Goal: Task Accomplishment & Management: Use online tool/utility

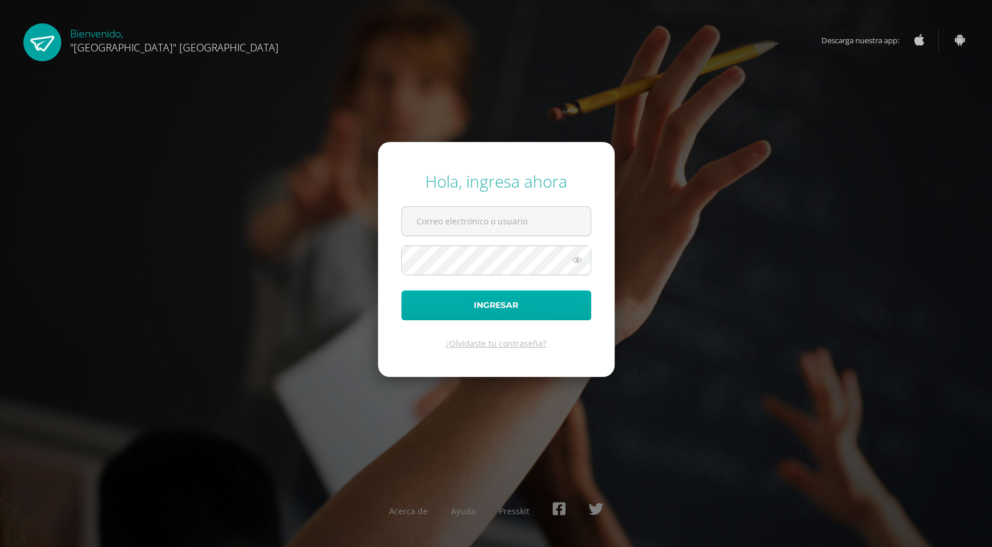
type input "[PERSON_NAME][EMAIL_ADDRESS][DOMAIN_NAME]"
click at [495, 307] on button "Ingresar" at bounding box center [496, 305] width 190 height 30
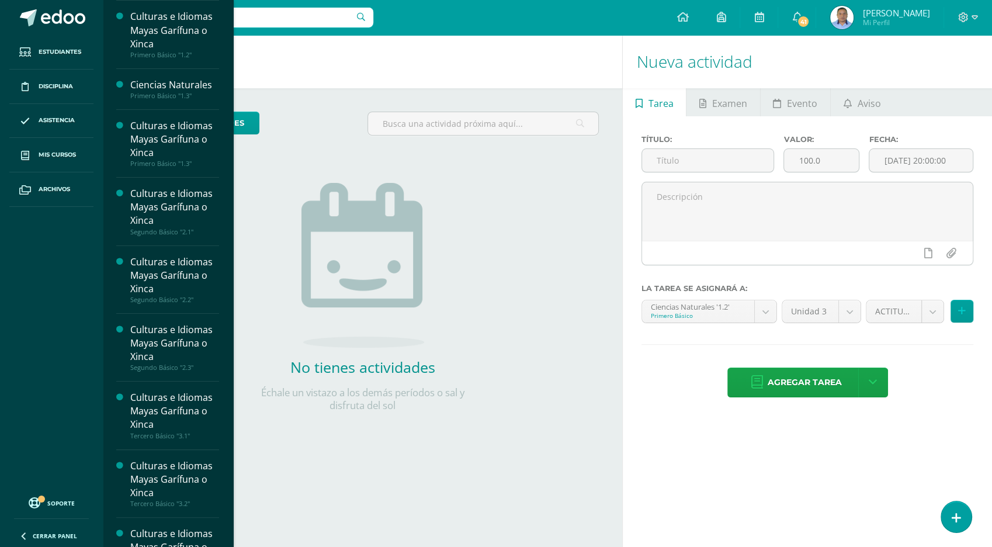
scroll to position [145, 0]
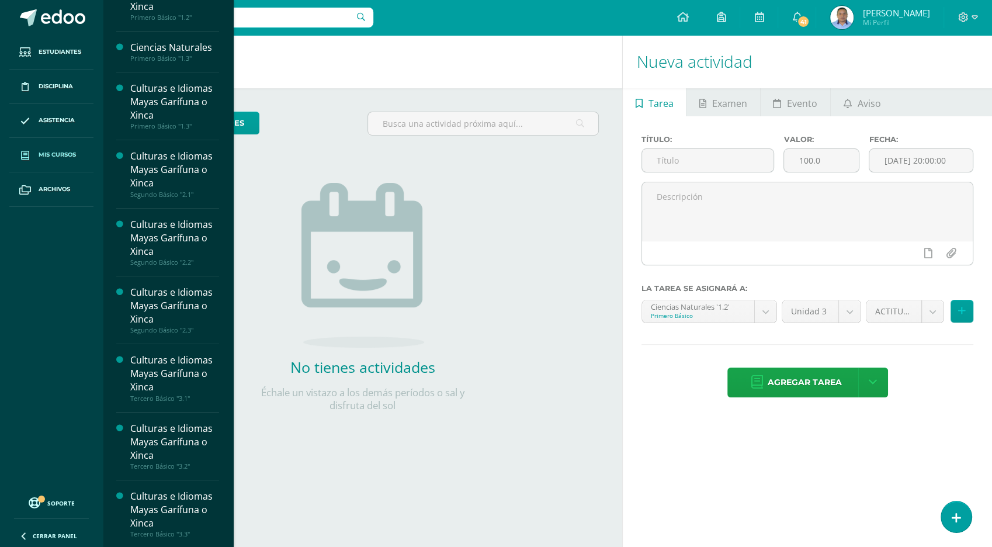
click at [65, 159] on span "Mis cursos" at bounding box center [57, 154] width 37 height 9
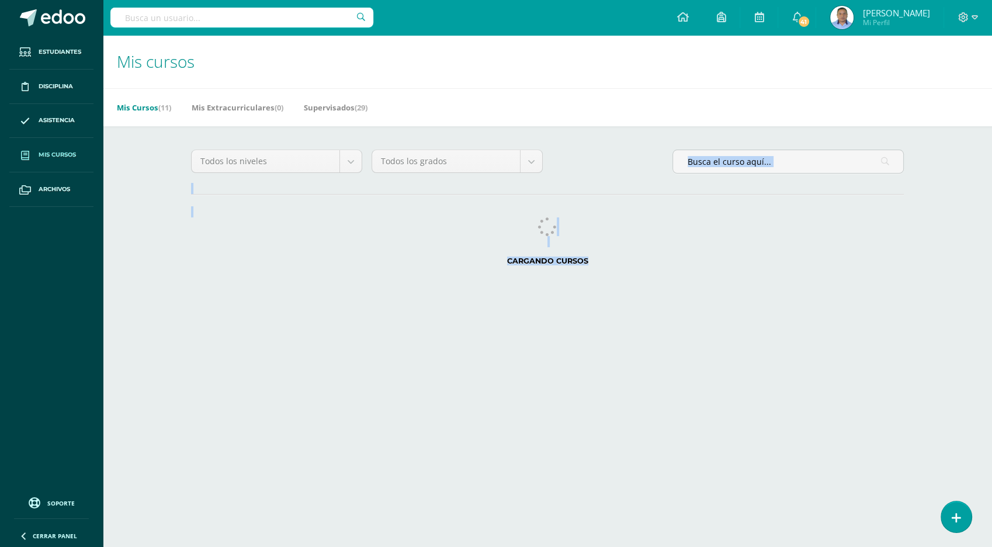
click at [229, 293] on html "Estudiantes Disciplina Asistencia Mis cursos Archivos Soporte Ayuda Reportar un…" at bounding box center [496, 146] width 992 height 293
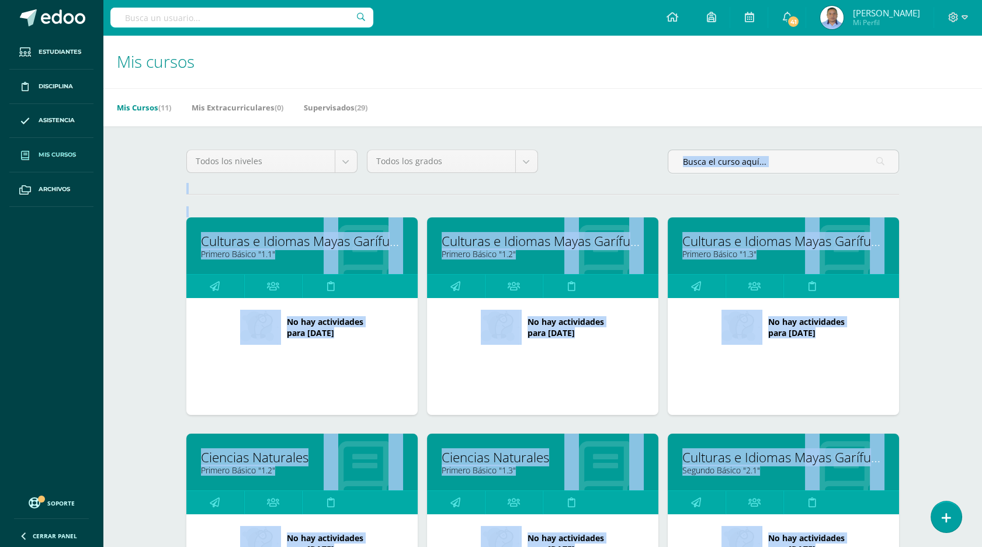
drag, startPoint x: 225, startPoint y: 197, endPoint x: 210, endPoint y: 558, distance: 361.8
click at [210, 546] on html "Estudiantes Disciplina Asistencia Mis cursos Archivos Soporte Ayuda Reportar un…" at bounding box center [491, 469] width 982 height 939
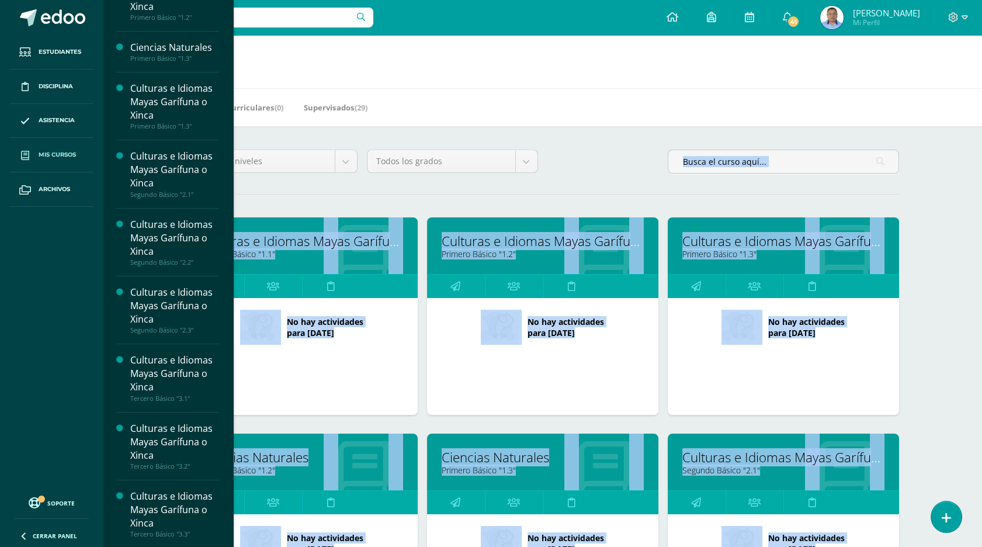
click at [56, 152] on span "Mis cursos" at bounding box center [57, 154] width 37 height 9
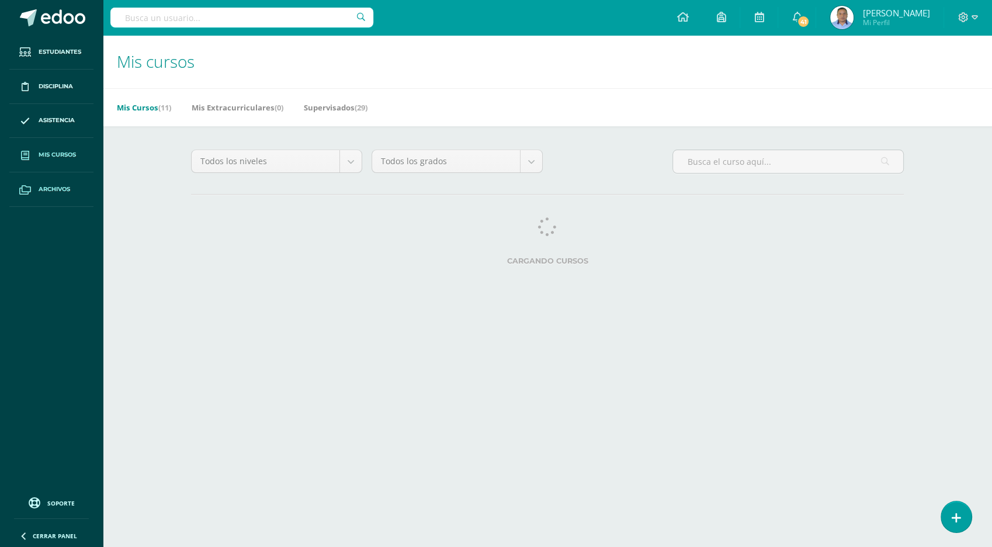
click at [51, 191] on span "Archivos" at bounding box center [55, 189] width 32 height 9
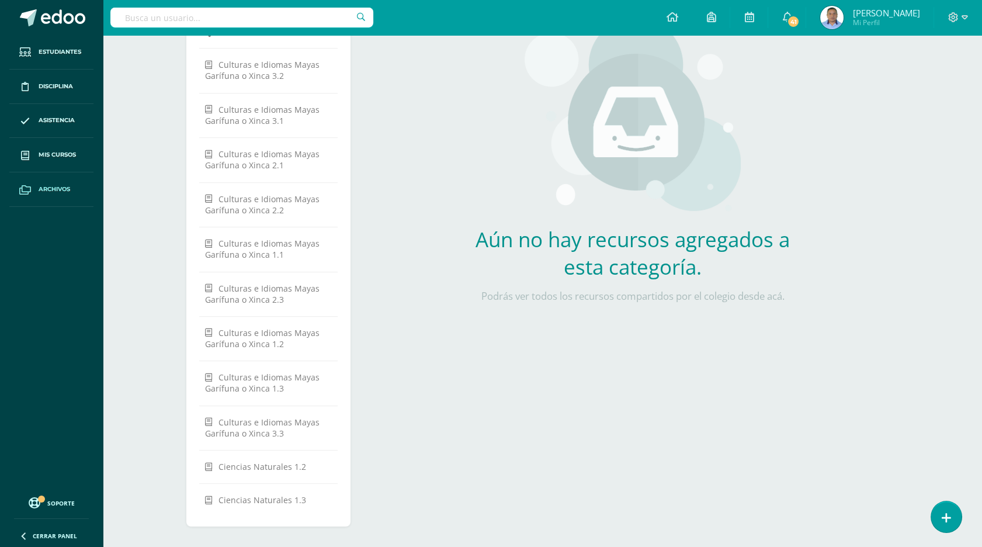
scroll to position [119, 0]
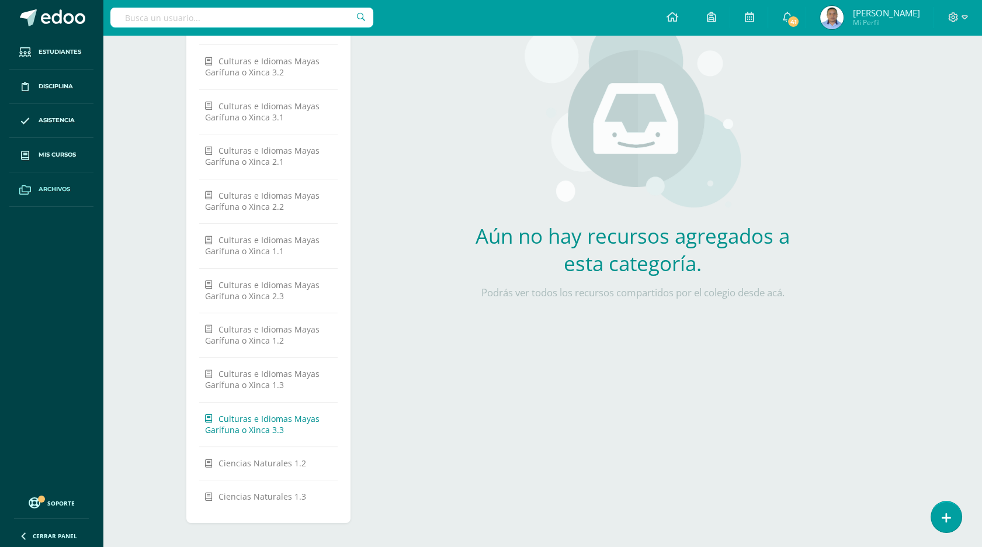
click at [251, 413] on span "Culturas e Idiomas Mayas Garífuna o Xinca 3.3" at bounding box center [262, 424] width 114 height 22
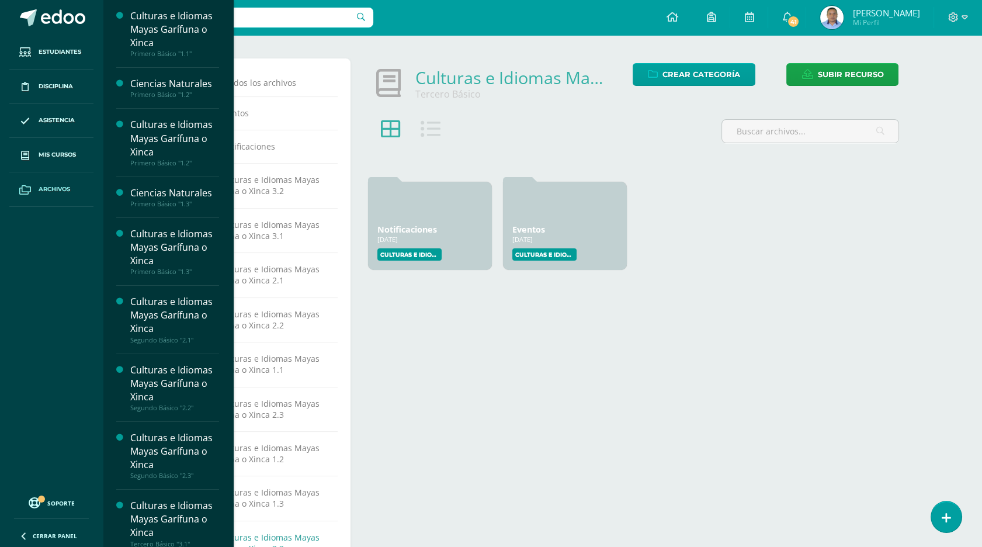
scroll to position [145, 0]
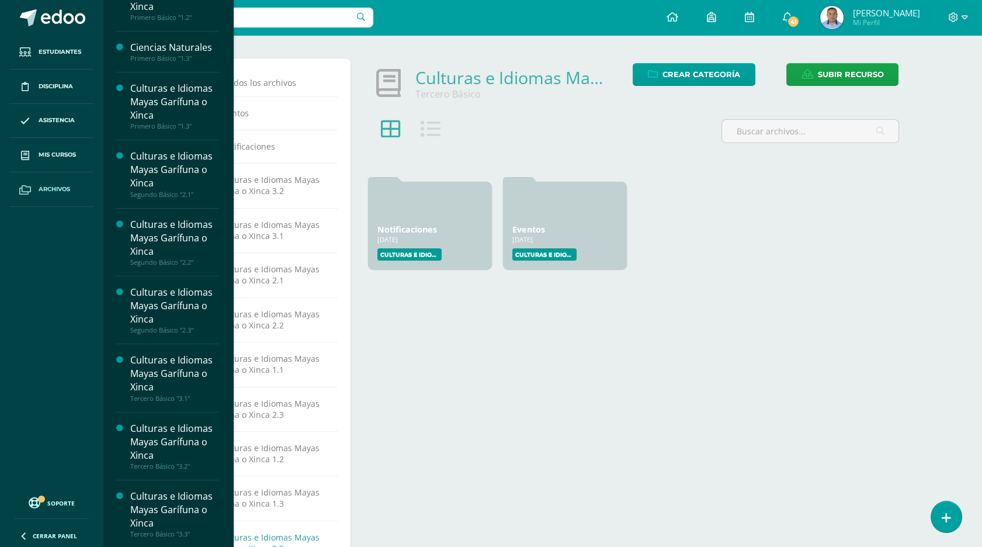
click at [165, 526] on div "Culturas e Idiomas Mayas Garífuna o Xinca" at bounding box center [174, 509] width 89 height 40
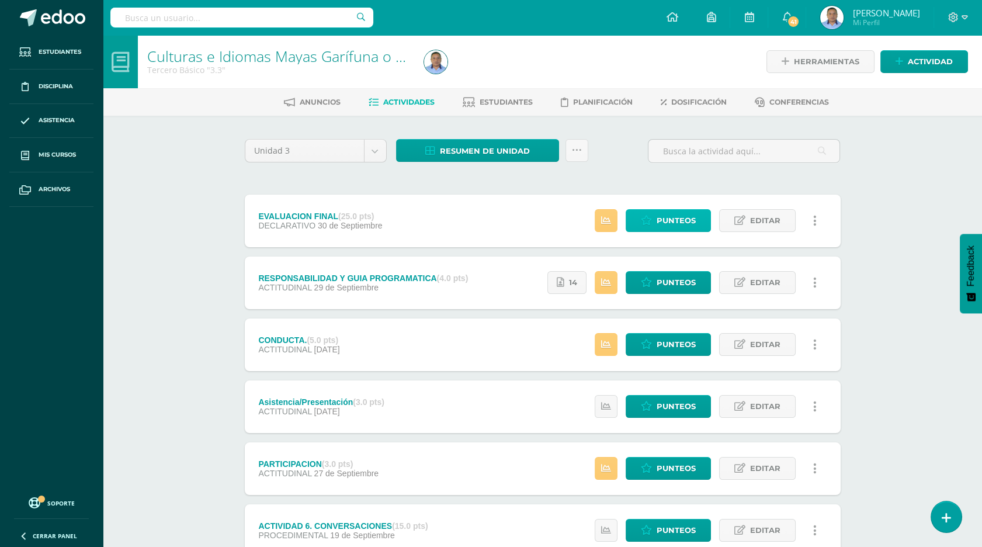
click at [670, 214] on span "Punteos" at bounding box center [675, 221] width 39 height 22
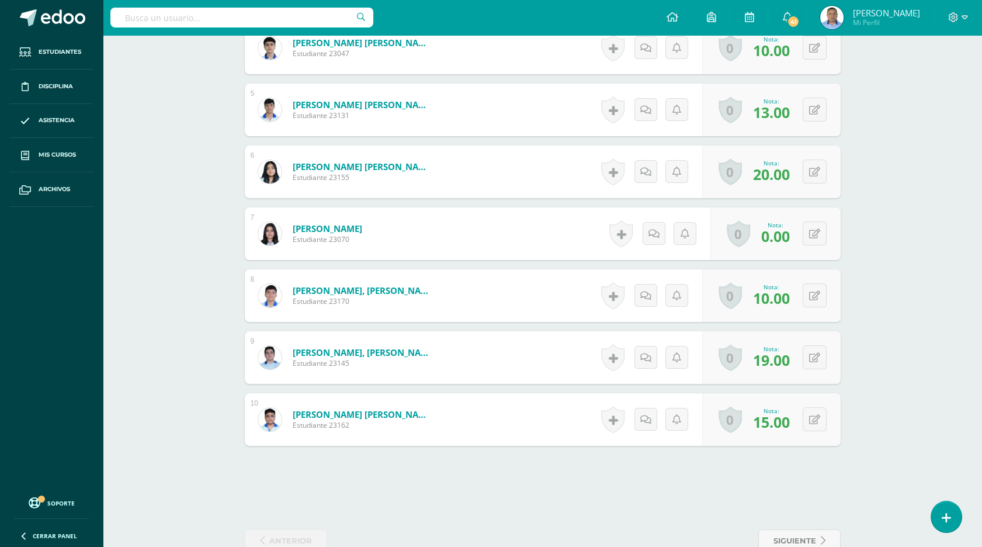
scroll to position [574, 0]
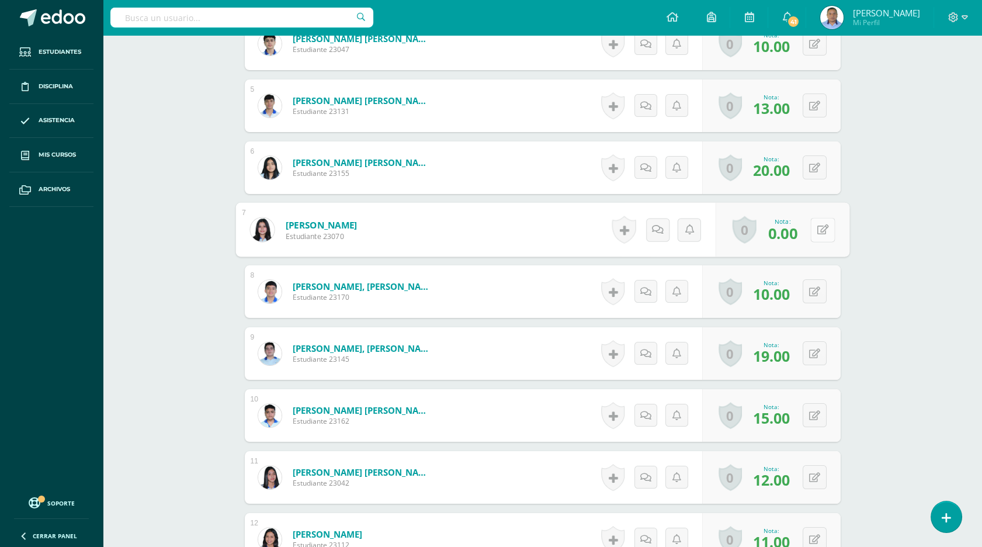
click at [814, 230] on button at bounding box center [822, 229] width 25 height 25
type input "6"
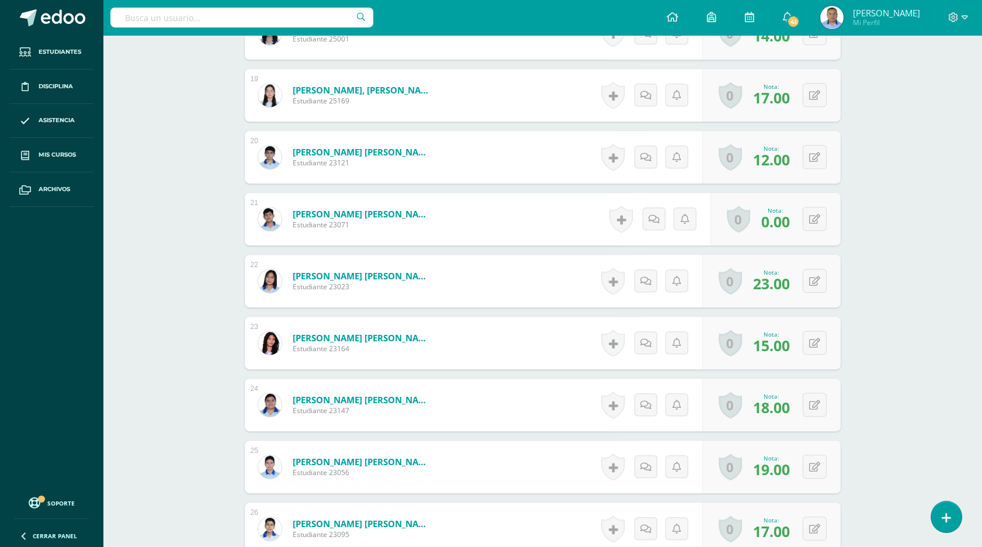
scroll to position [1454, 0]
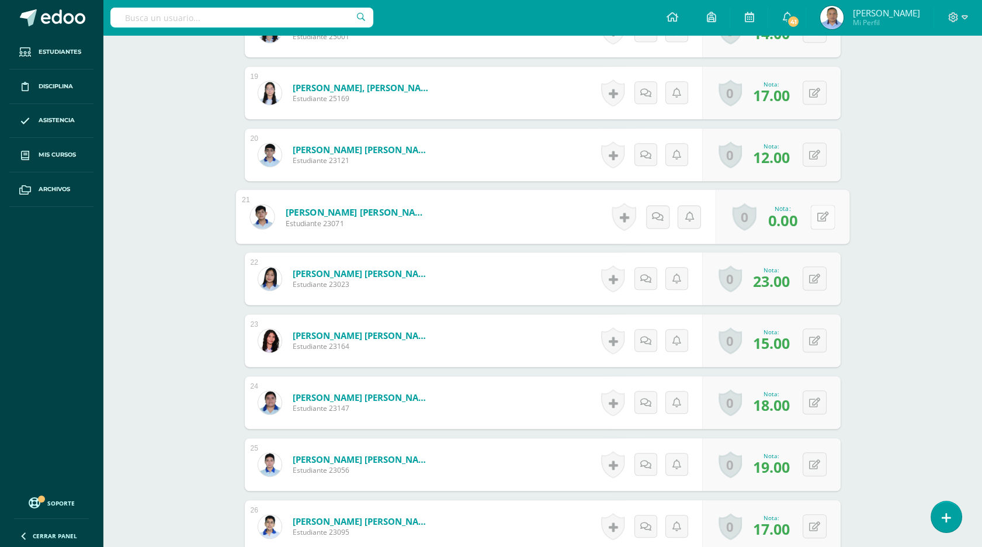
click at [814, 217] on button at bounding box center [822, 216] width 25 height 25
type input "7"
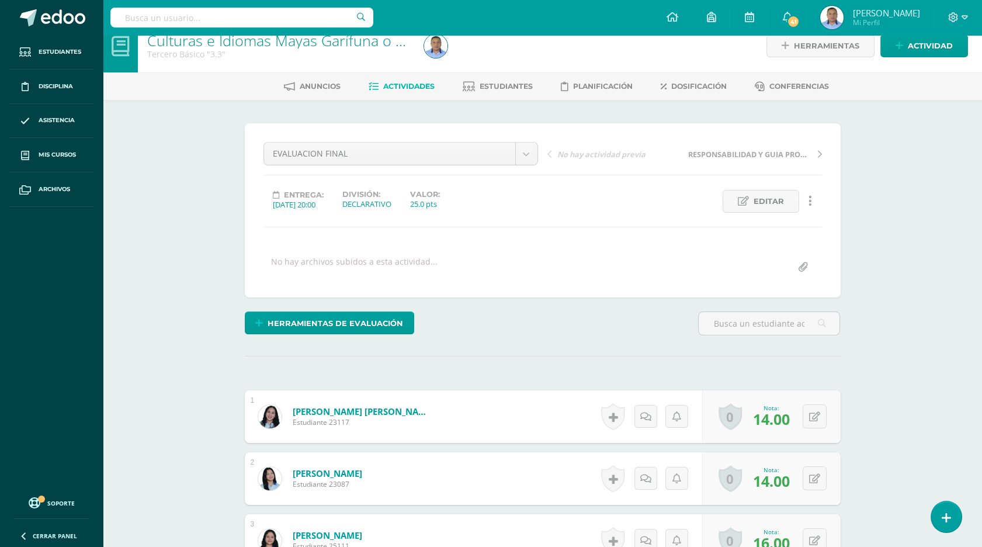
scroll to position [15, 0]
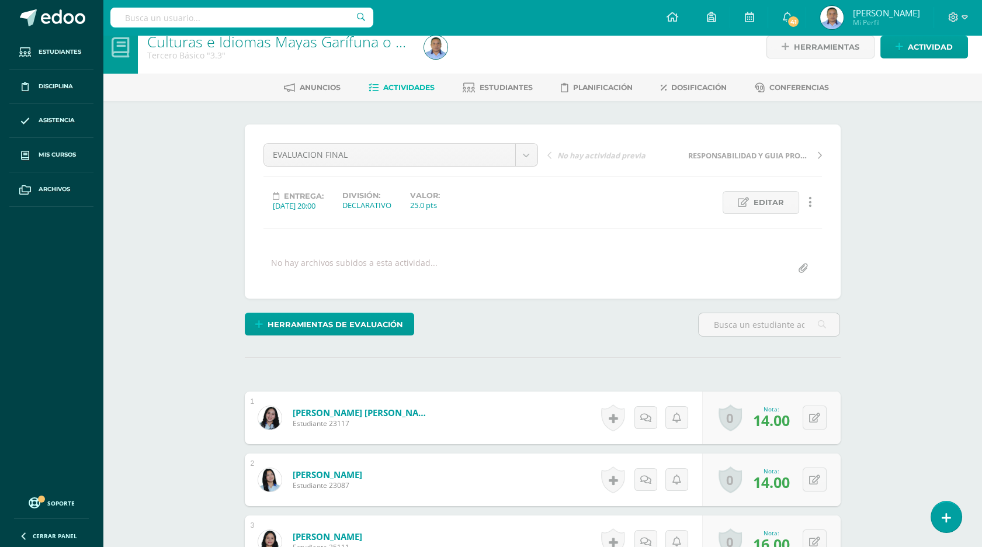
click at [407, 88] on span "Actividades" at bounding box center [408, 87] width 51 height 9
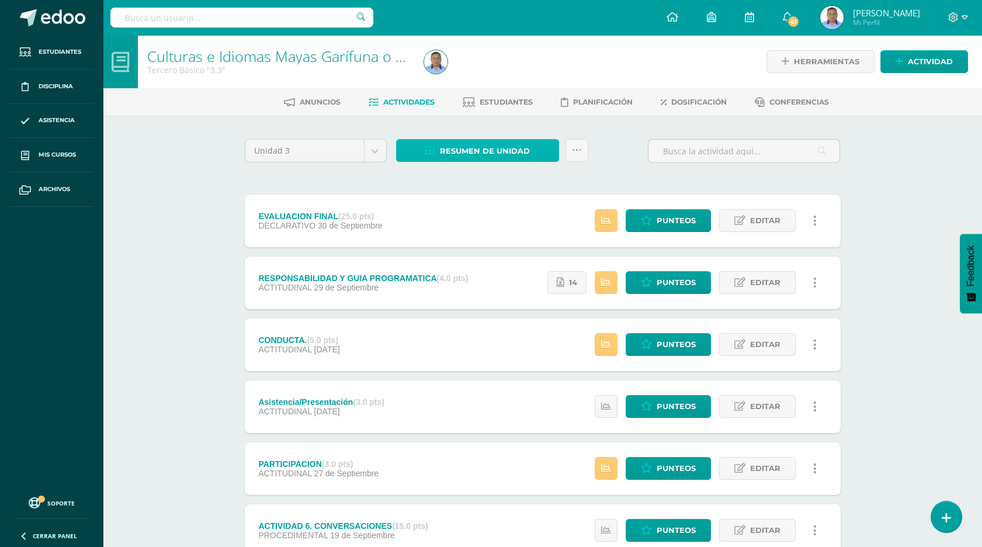
click at [468, 148] on span "Resumen de unidad" at bounding box center [485, 151] width 90 height 22
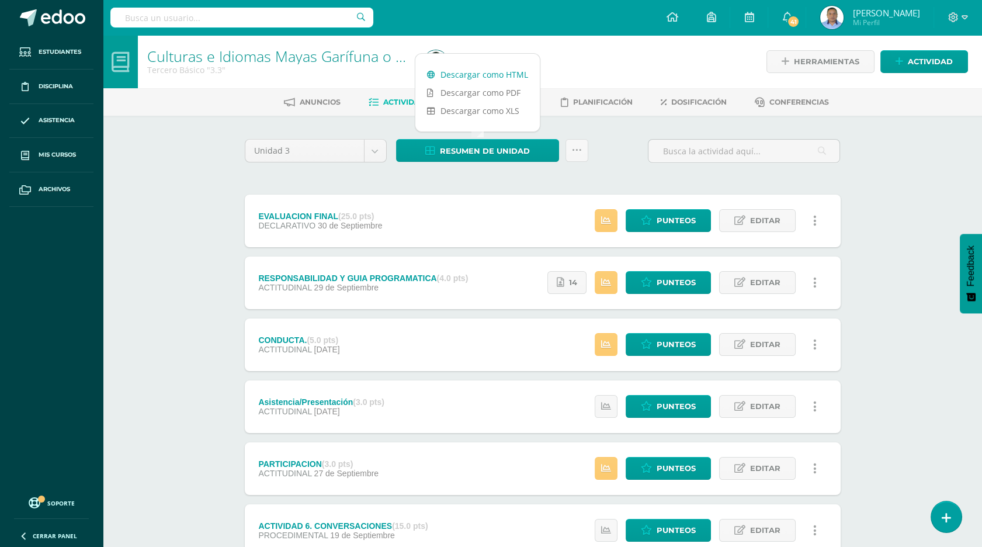
click at [463, 75] on link "Descargar como HTML" at bounding box center [477, 74] width 124 height 18
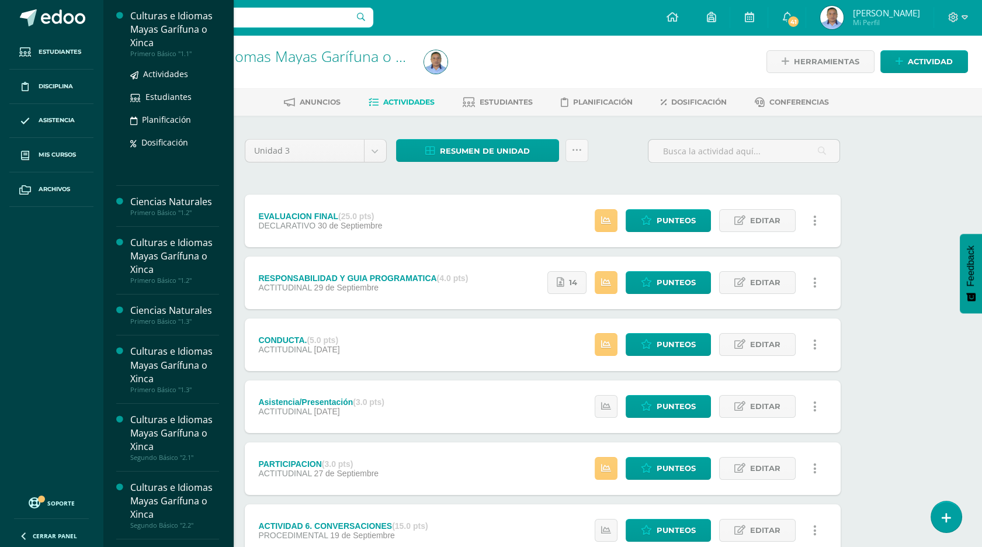
click at [174, 46] on div "Culturas e Idiomas Mayas Garífuna o Xinca" at bounding box center [174, 29] width 89 height 40
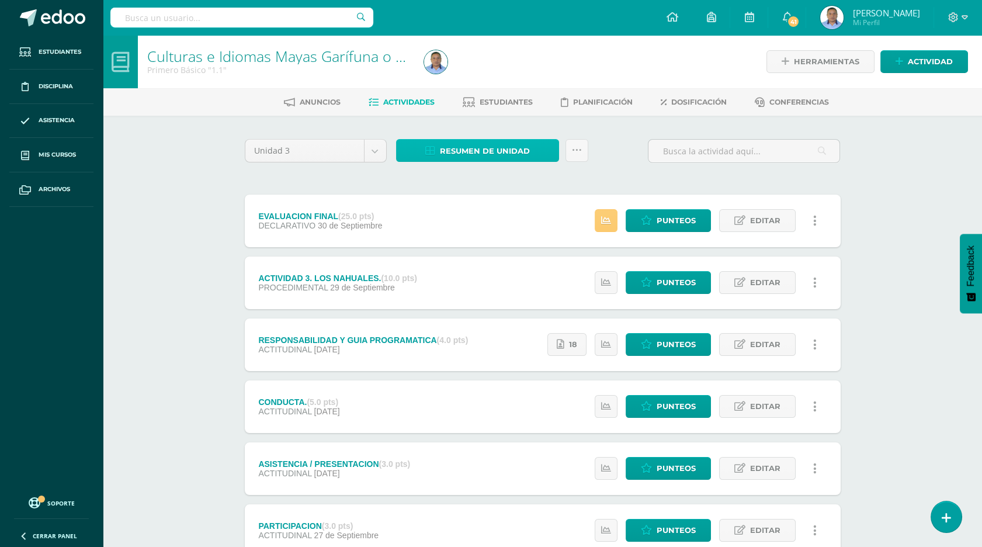
click at [457, 155] on span "Resumen de unidad" at bounding box center [485, 151] width 90 height 22
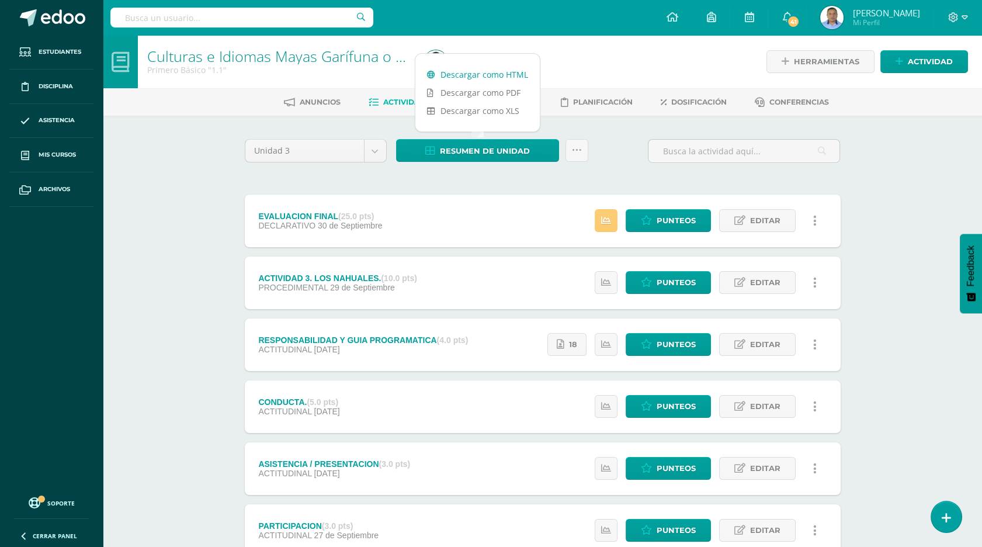
click at [457, 69] on link "Descargar como HTML" at bounding box center [477, 74] width 124 height 18
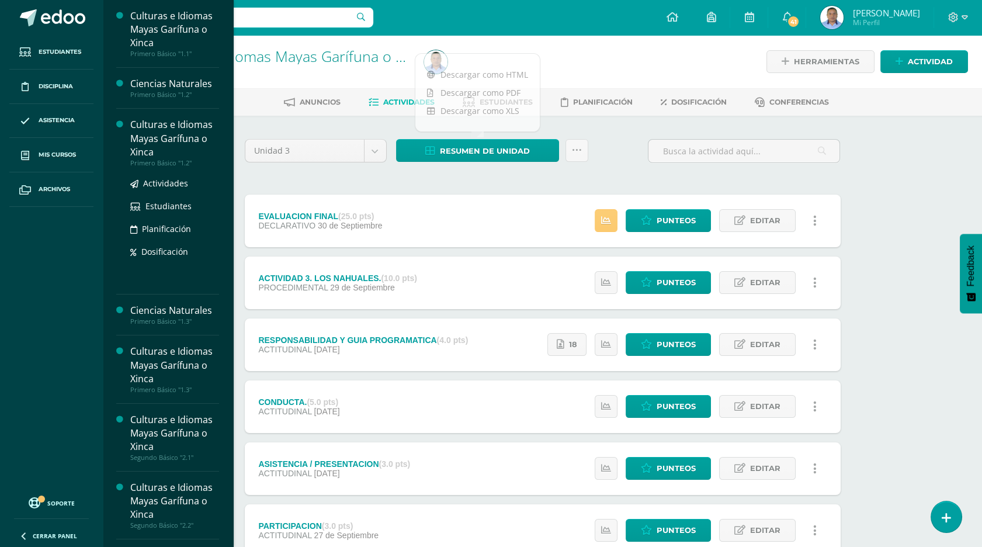
click at [172, 146] on div "Culturas e Idiomas Mayas Garífuna o Xinca" at bounding box center [174, 138] width 89 height 40
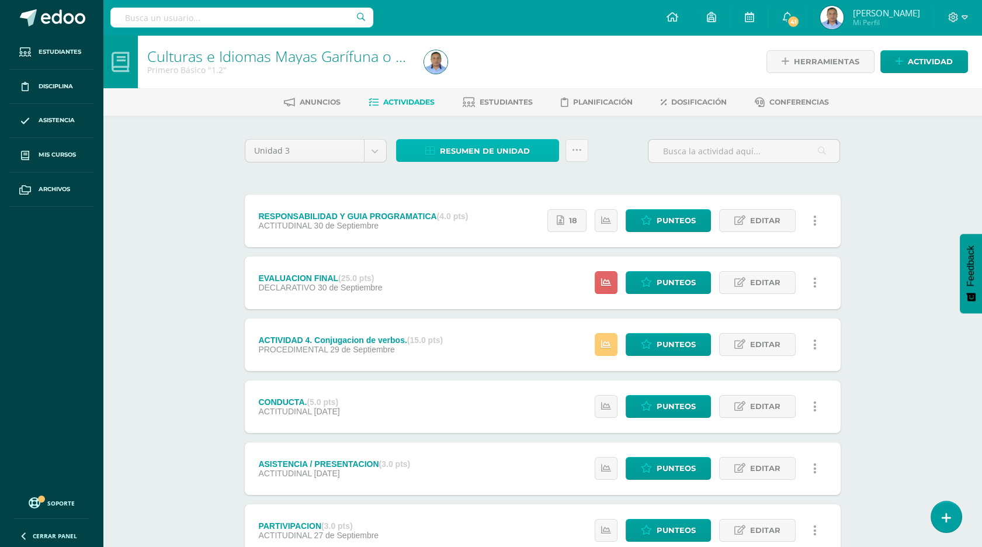
click at [453, 148] on span "Resumen de unidad" at bounding box center [485, 151] width 90 height 22
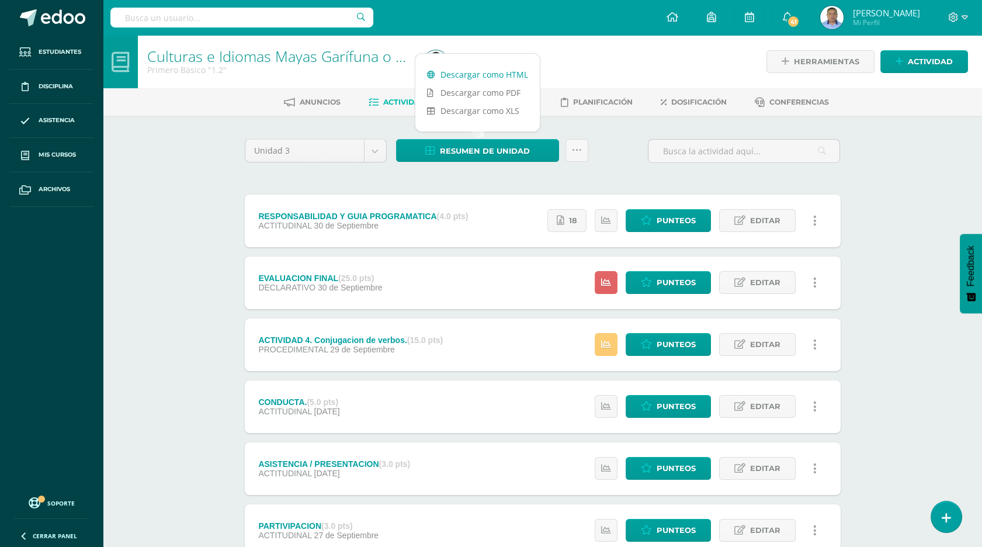
click at [470, 75] on link "Descargar como HTML" at bounding box center [477, 74] width 124 height 18
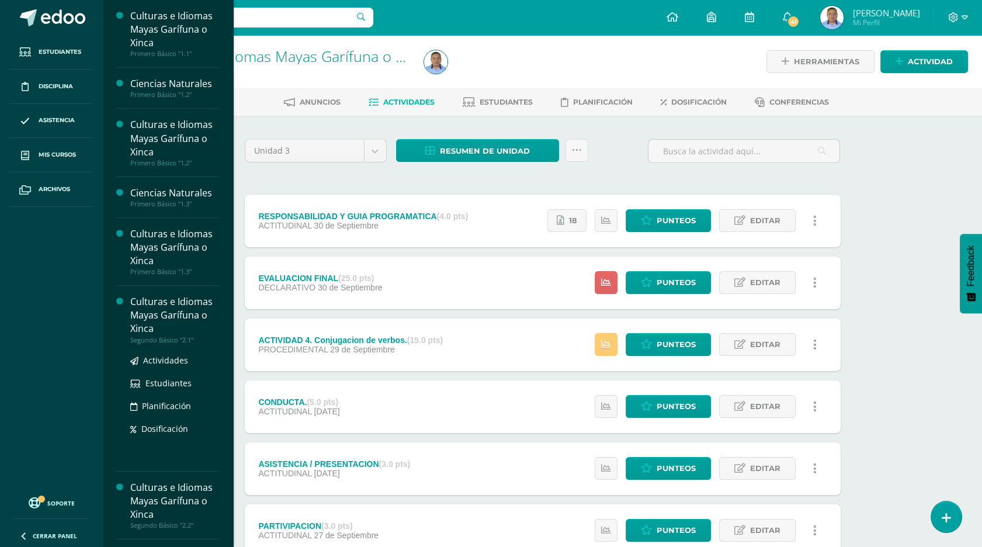
click at [168, 336] on div "Segundo Básico "2.1"" at bounding box center [174, 340] width 89 height 8
